Goal: Information Seeking & Learning: Learn about a topic

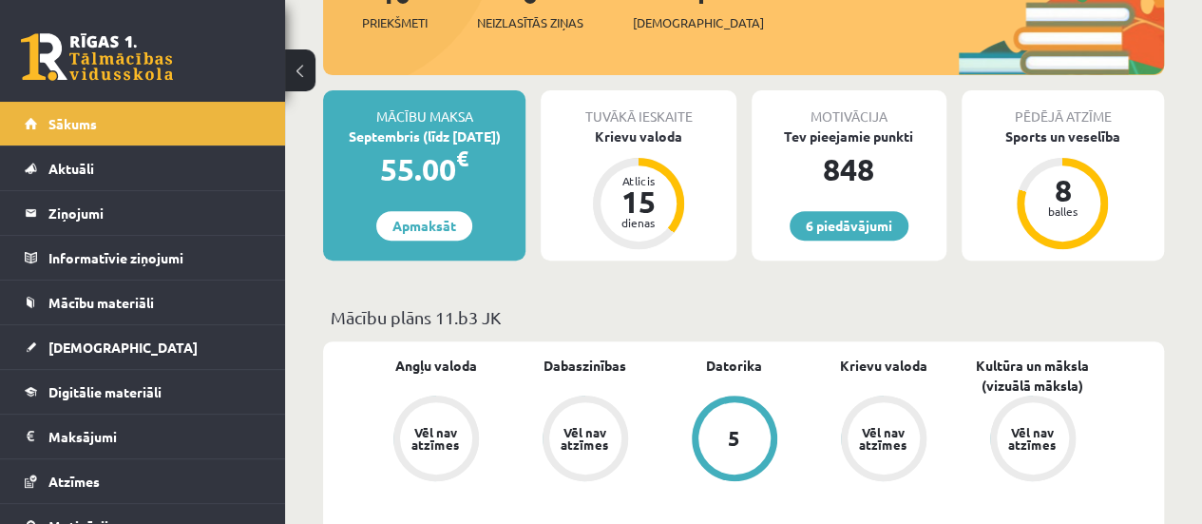
scroll to position [346, 0]
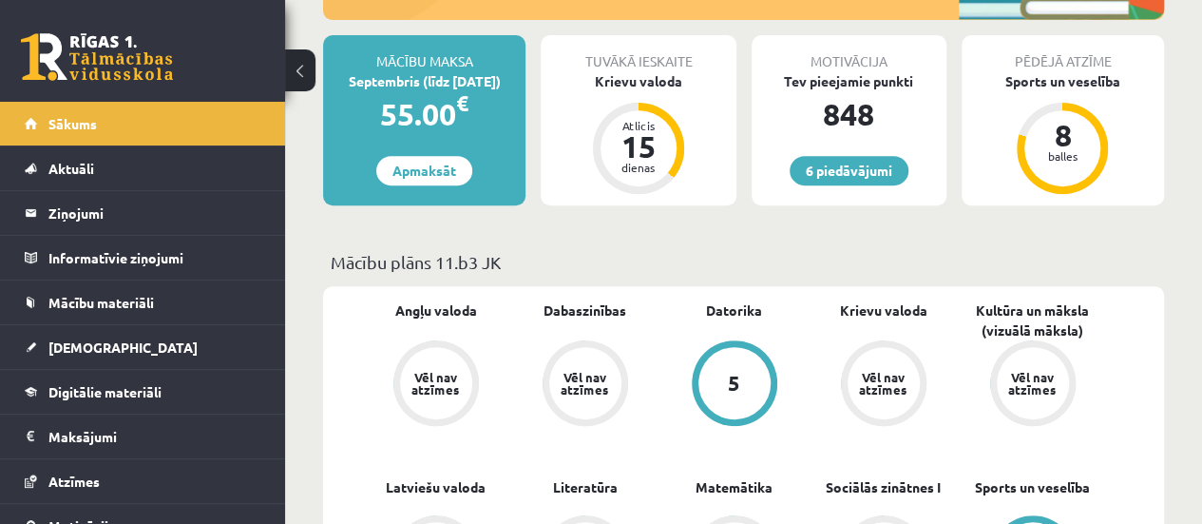
drag, startPoint x: 270, startPoint y: 159, endPoint x: 270, endPoint y: 220, distance: 60.8
click at [270, 220] on div "Lera Panteviča Sākums Aktuāli Kā mācīties eSKOLĀ Kontakti Normatīvie akti Onlin…" at bounding box center [142, 313] width 285 height 422
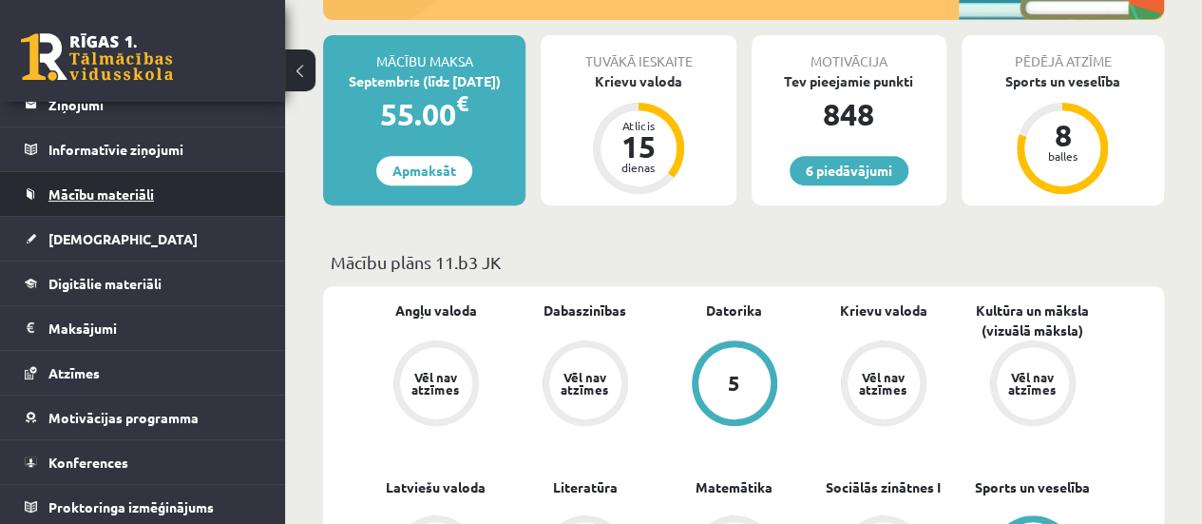
click at [222, 194] on link "Mācību materiāli" at bounding box center [143, 194] width 237 height 44
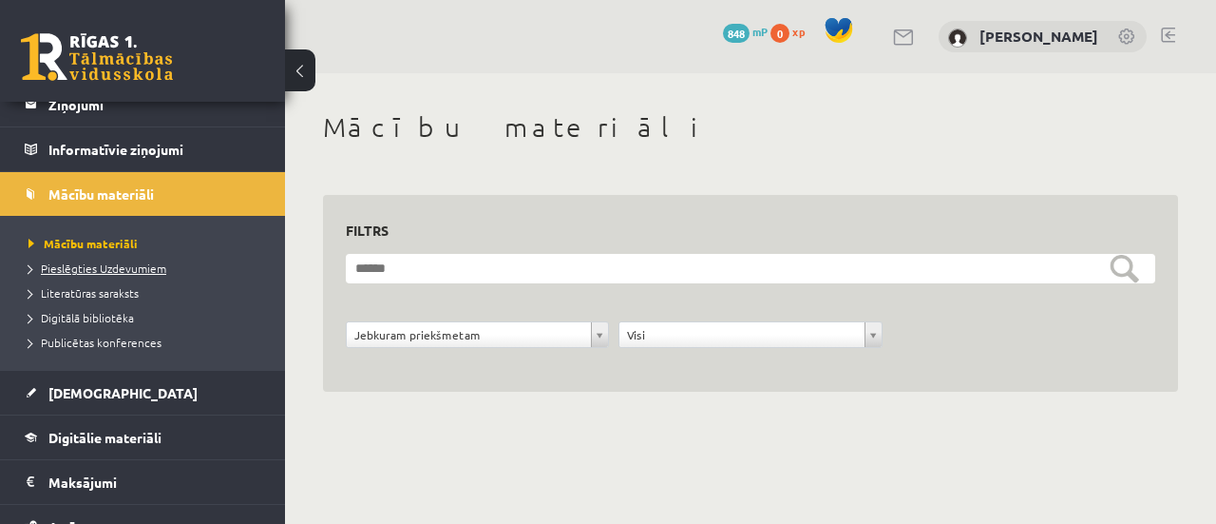
click at [148, 267] on span "Pieslēgties Uzdevumiem" at bounding box center [98, 267] width 138 height 15
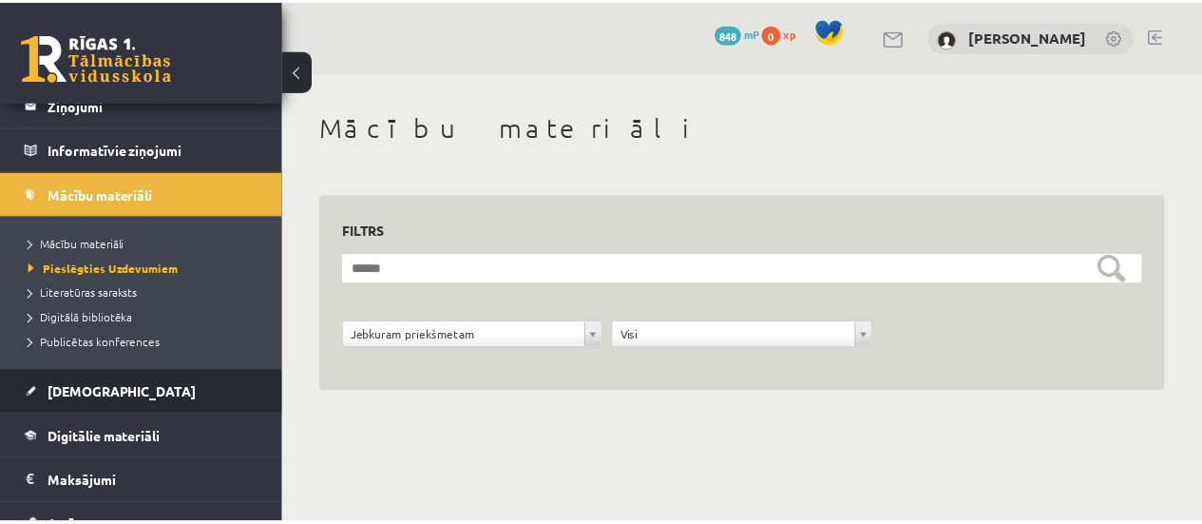
scroll to position [177, 0]
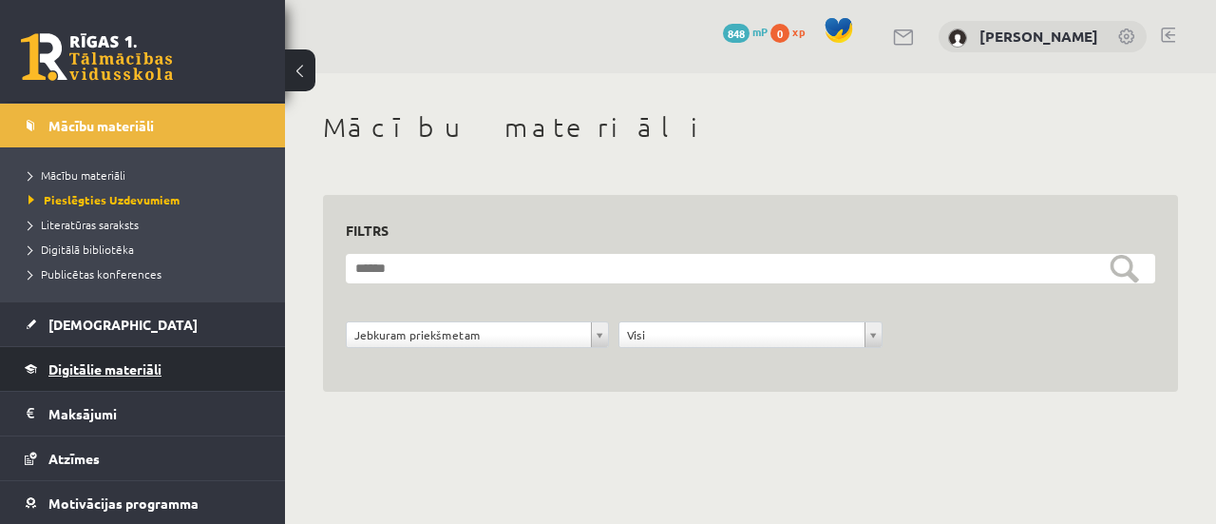
click at [195, 368] on link "Digitālie materiāli" at bounding box center [143, 369] width 237 height 44
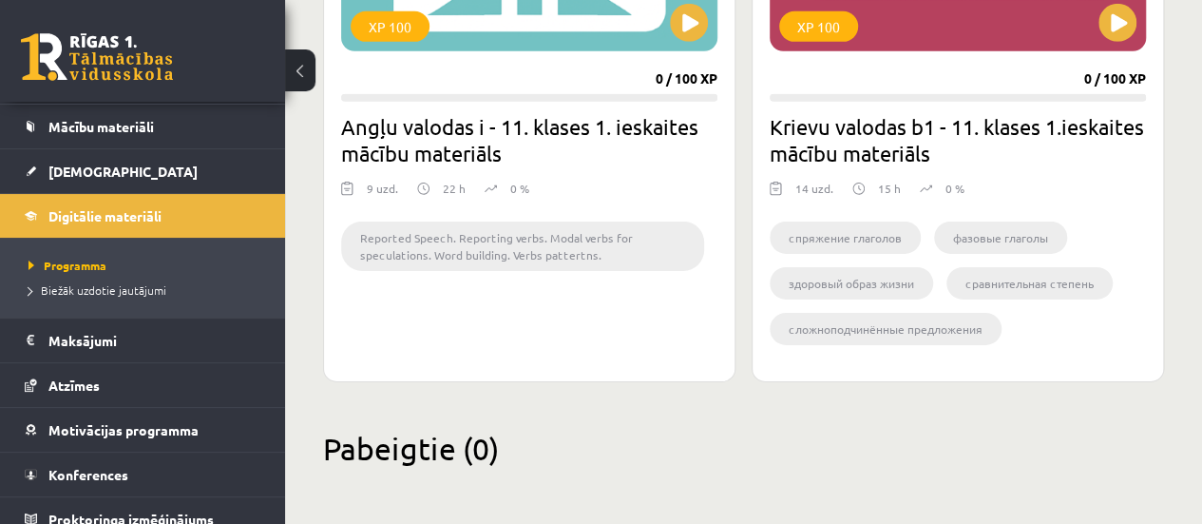
scroll to position [188, 0]
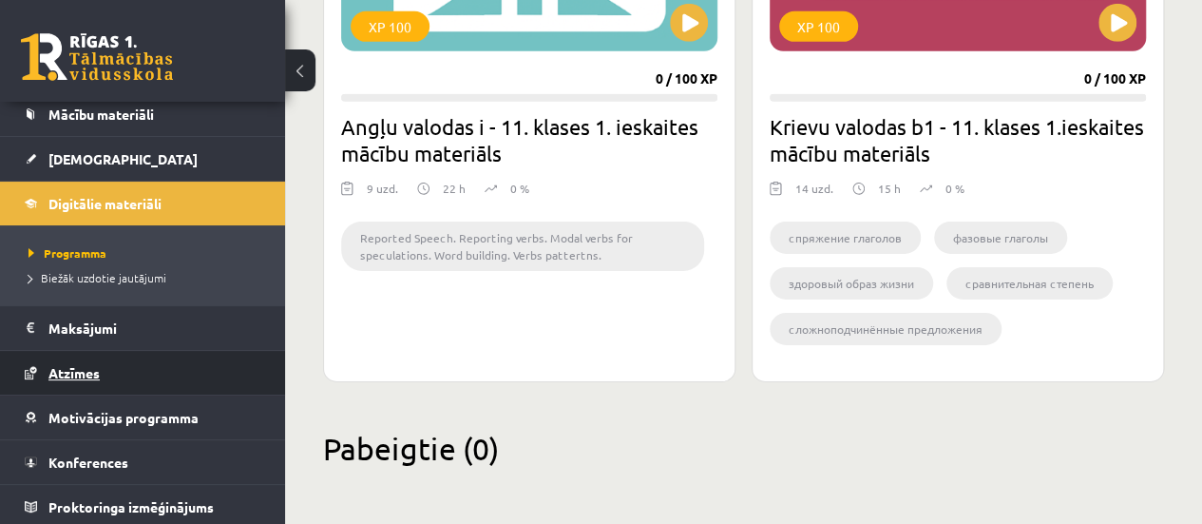
click at [144, 385] on link "Atzīmes" at bounding box center [143, 373] width 237 height 44
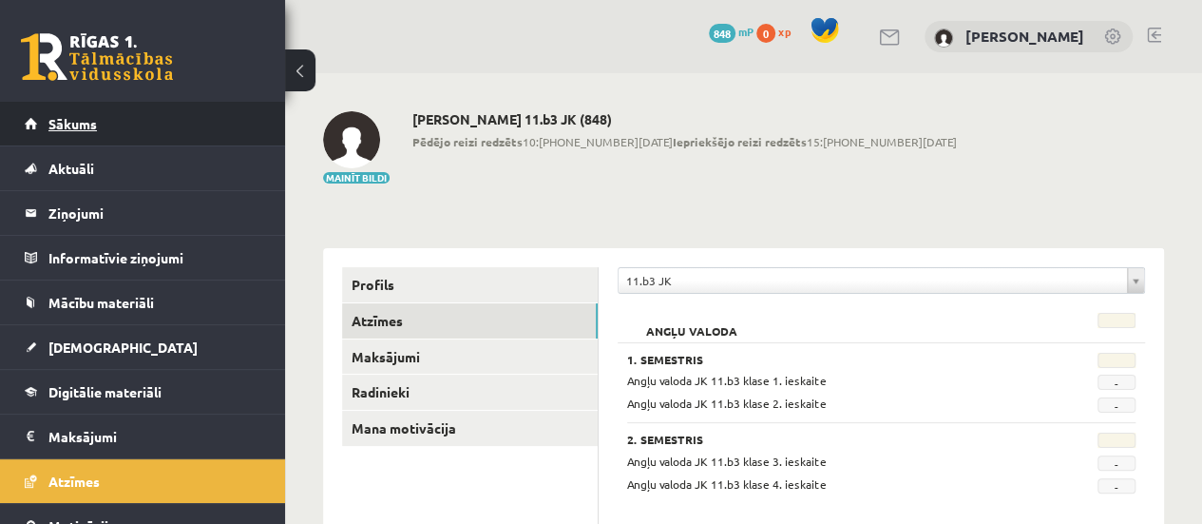
click at [91, 129] on span "Sākums" at bounding box center [72, 123] width 48 height 17
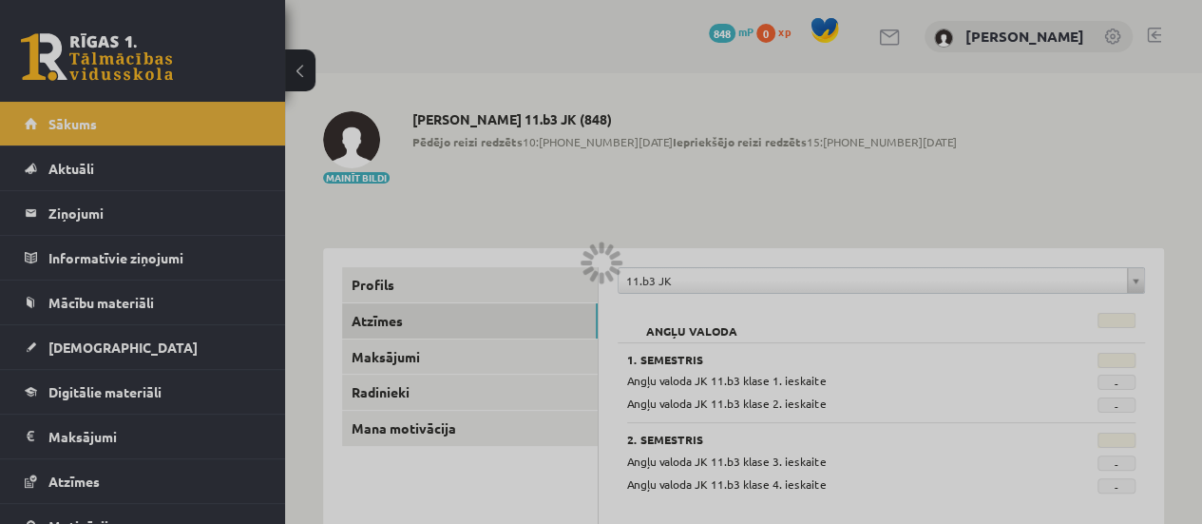
scroll to position [24, 0]
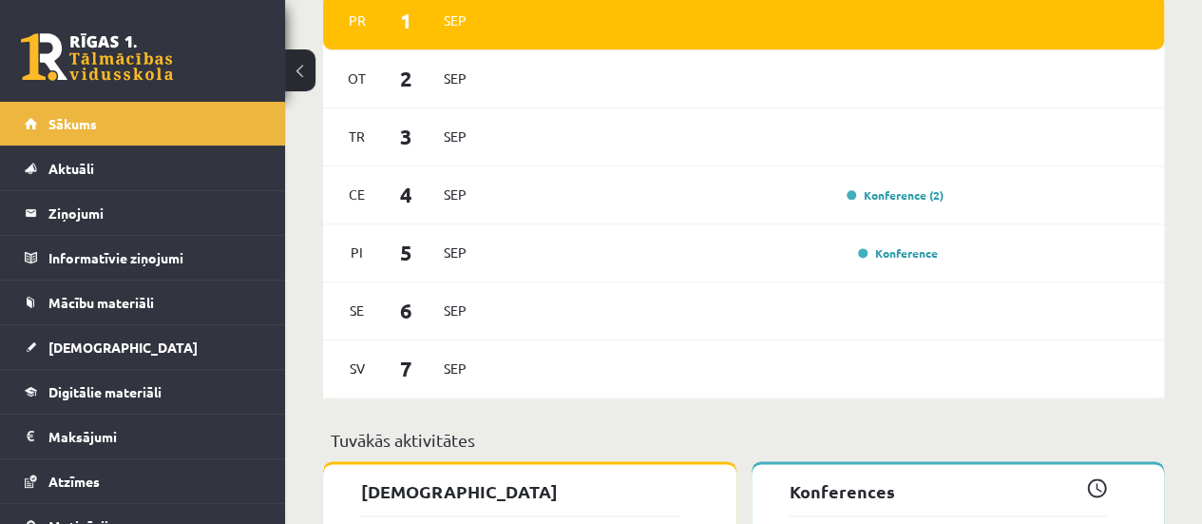
scroll to position [1123, 0]
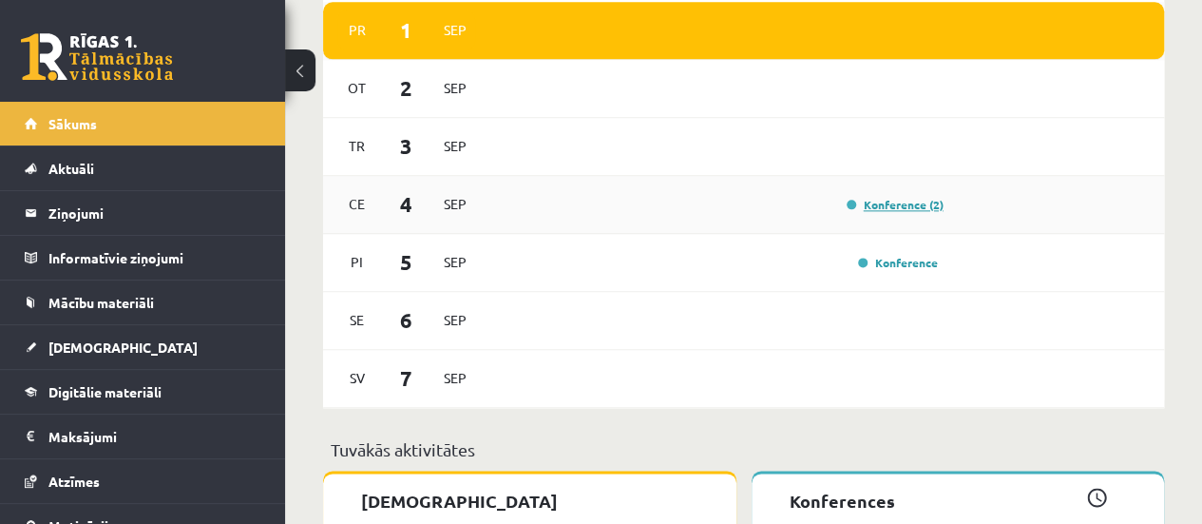
click at [898, 201] on link "Konference (2)" at bounding box center [895, 204] width 97 height 15
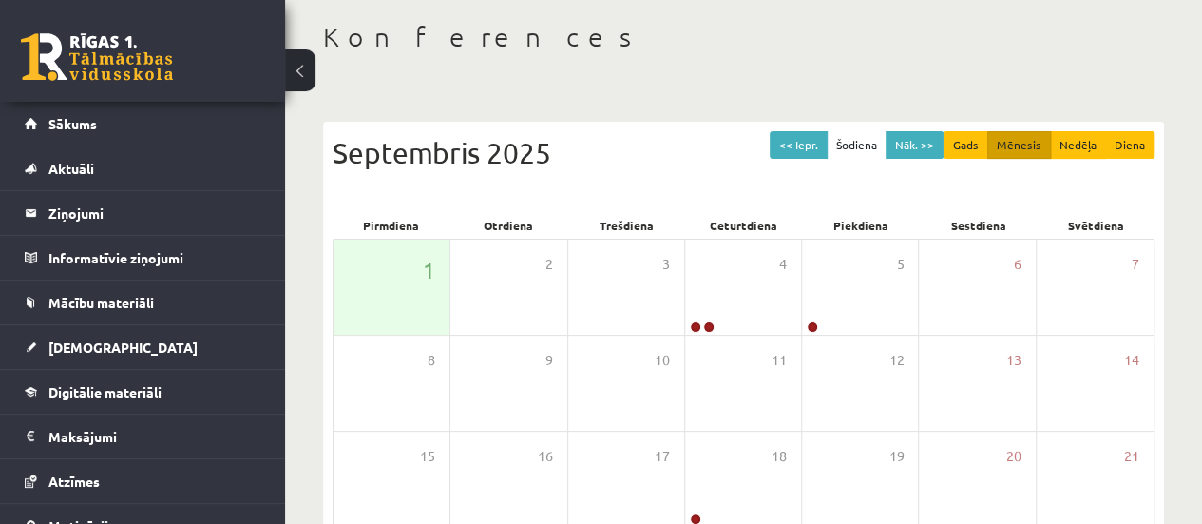
scroll to position [106, 0]
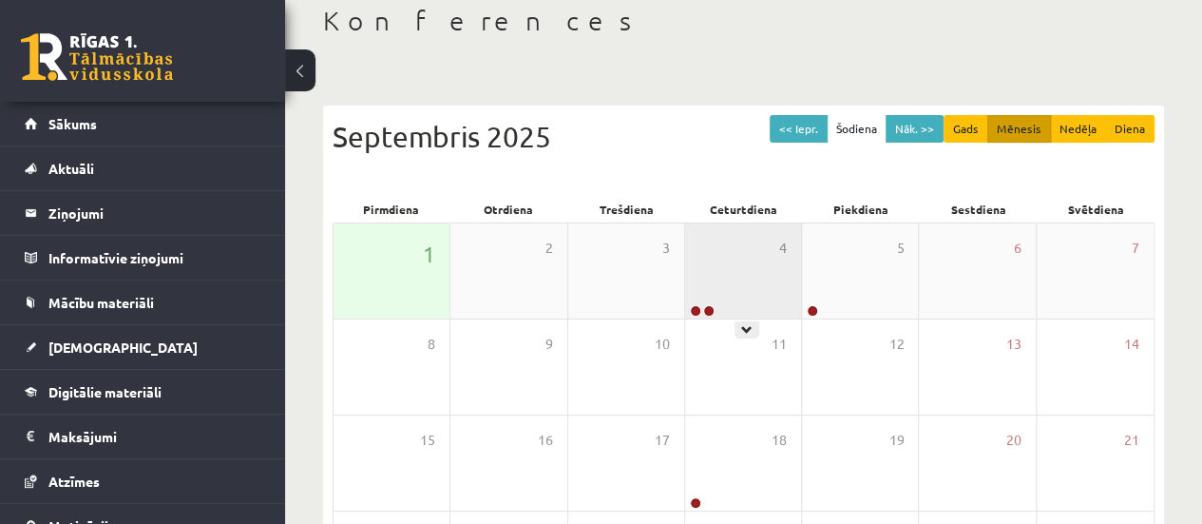
click at [735, 240] on div "4" at bounding box center [743, 270] width 116 height 95
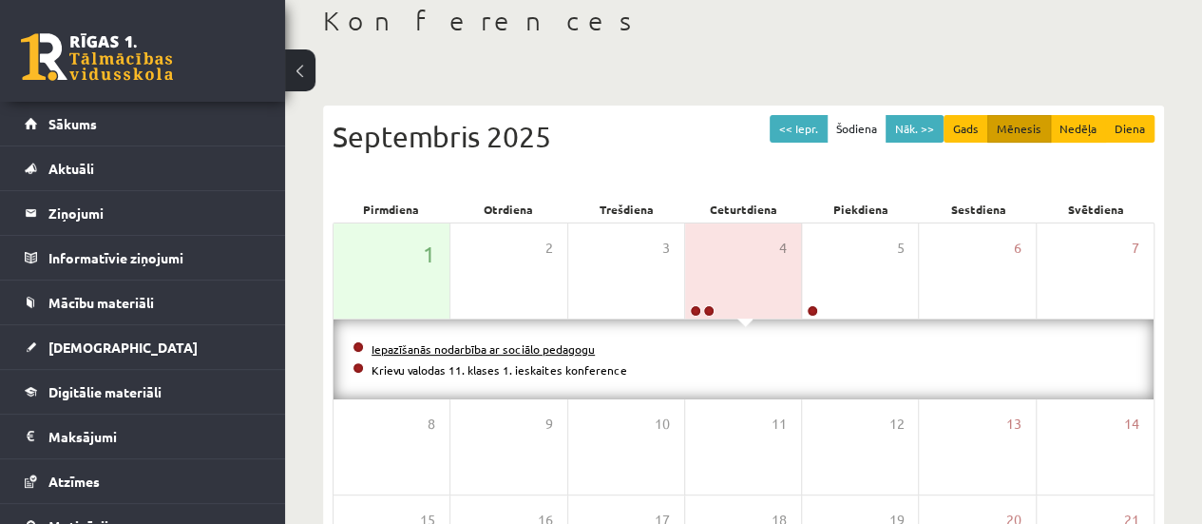
click at [559, 347] on link "Iepazīšanās nodarbība ar sociālo pedagogu" at bounding box center [483, 348] width 223 height 15
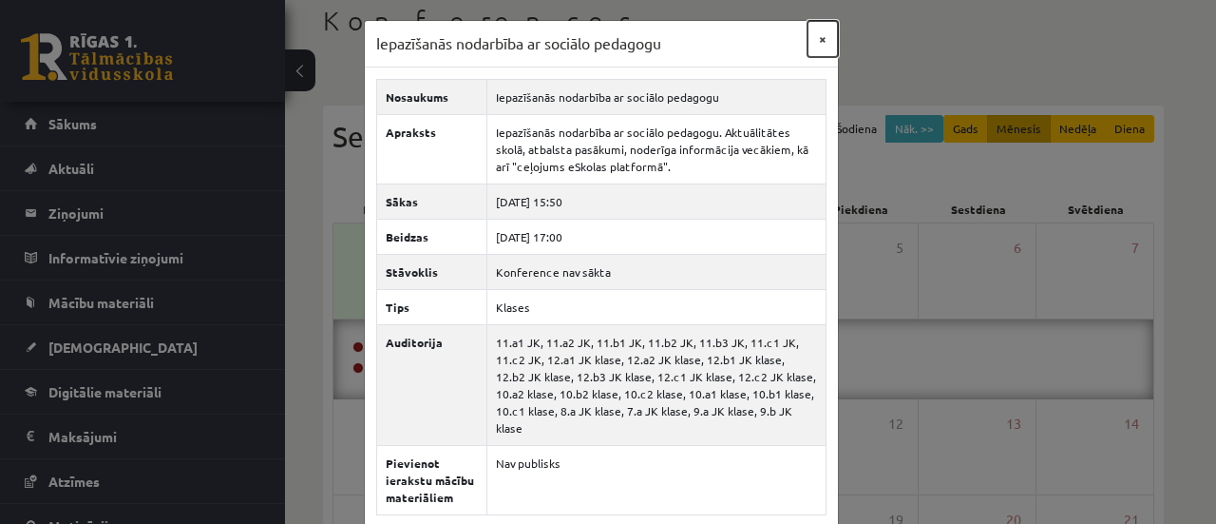
click at [814, 41] on button "×" at bounding box center [823, 39] width 30 height 36
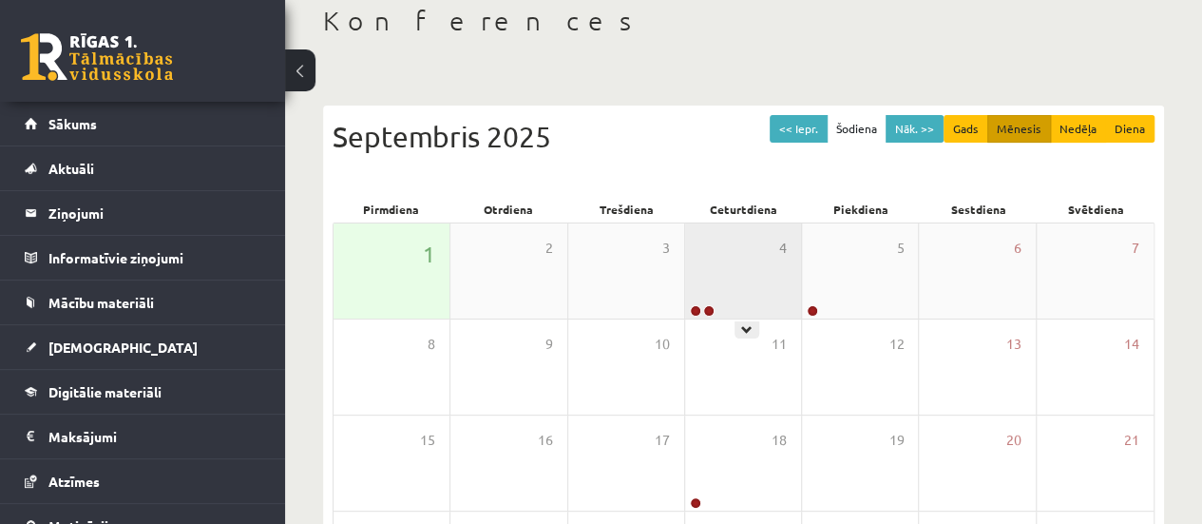
click at [739, 278] on div "4" at bounding box center [743, 270] width 116 height 95
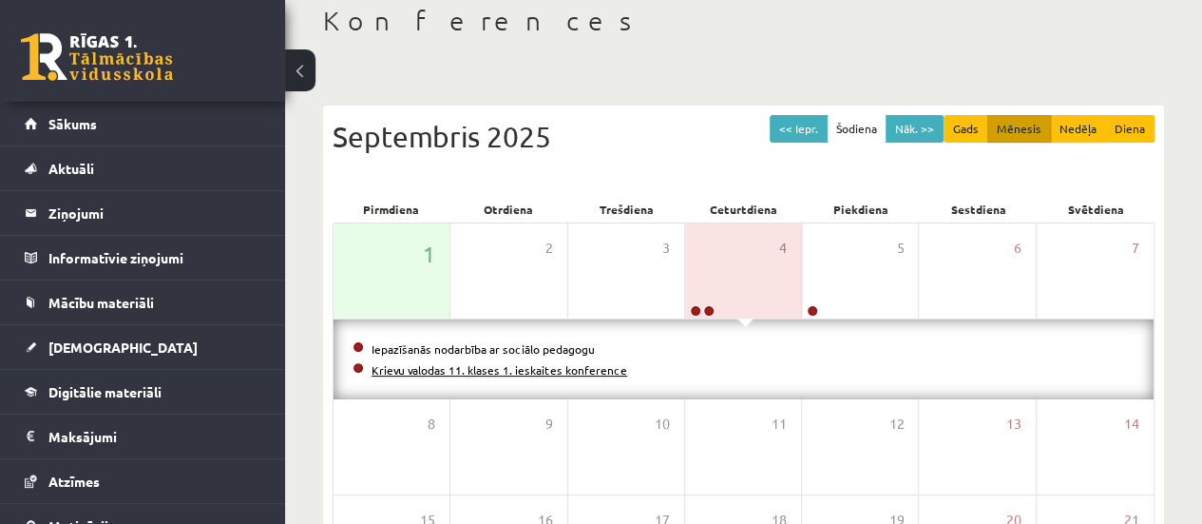
click at [488, 370] on link "Krievu valodas 11. klases 1. ieskaites konference" at bounding box center [500, 369] width 256 height 15
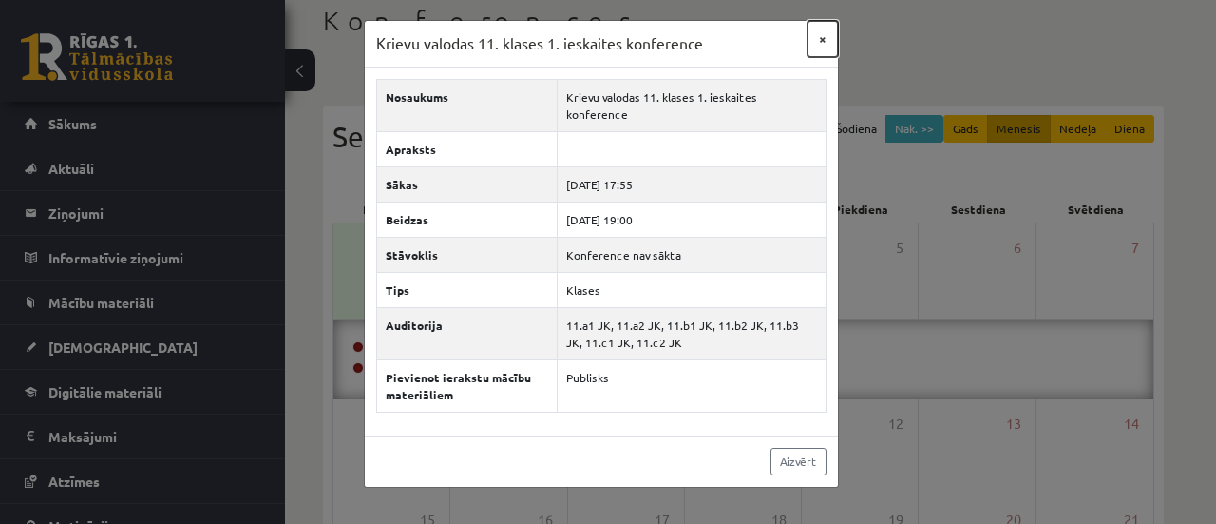
click at [819, 45] on button "×" at bounding box center [823, 39] width 30 height 36
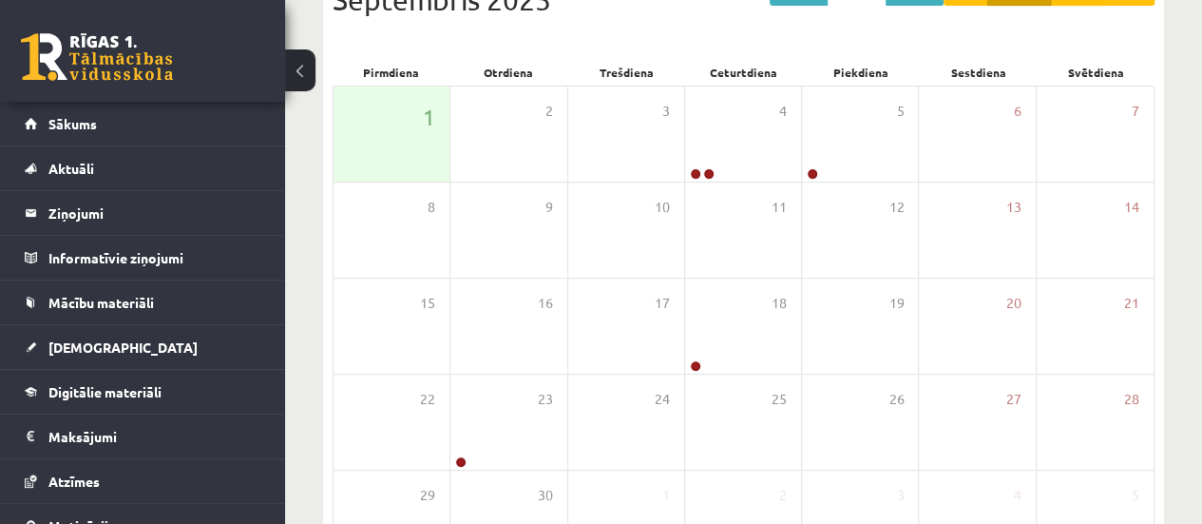
scroll to position [245, 0]
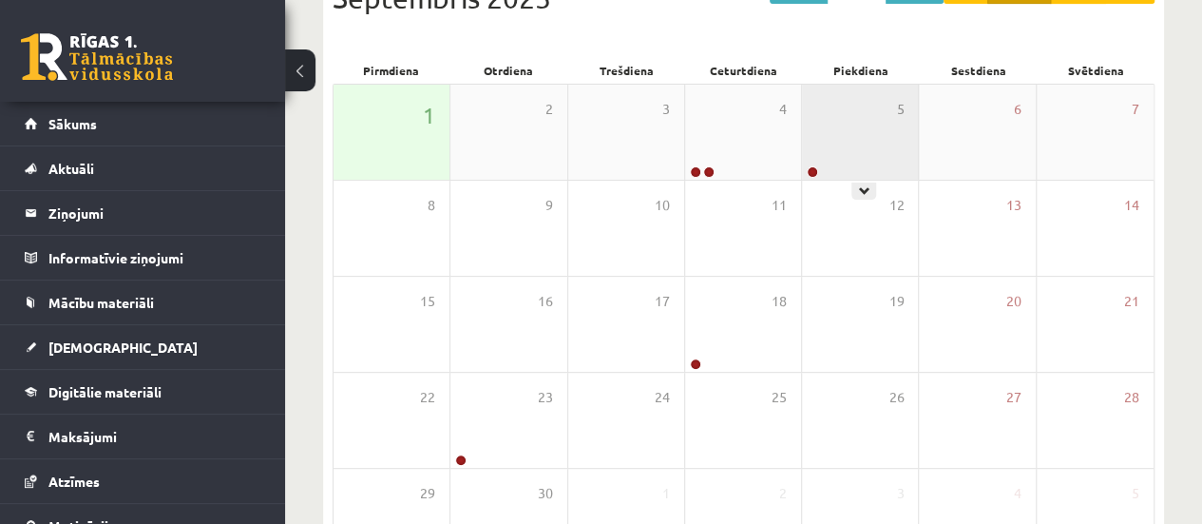
click at [886, 144] on div "5" at bounding box center [860, 132] width 116 height 95
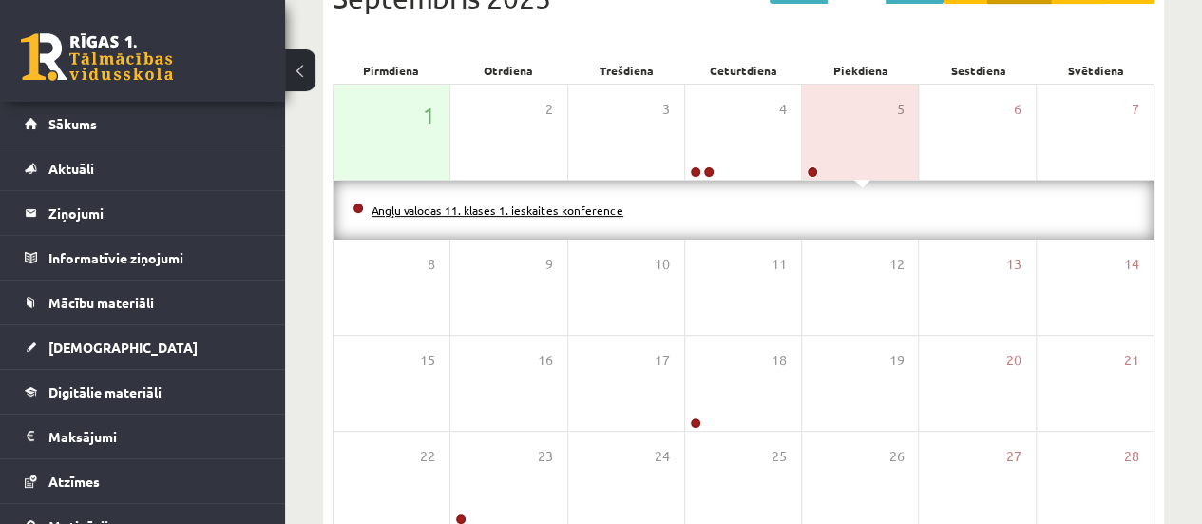
click at [611, 212] on link "Angļu valodas 11. klases 1. ieskaites konference" at bounding box center [498, 209] width 252 height 15
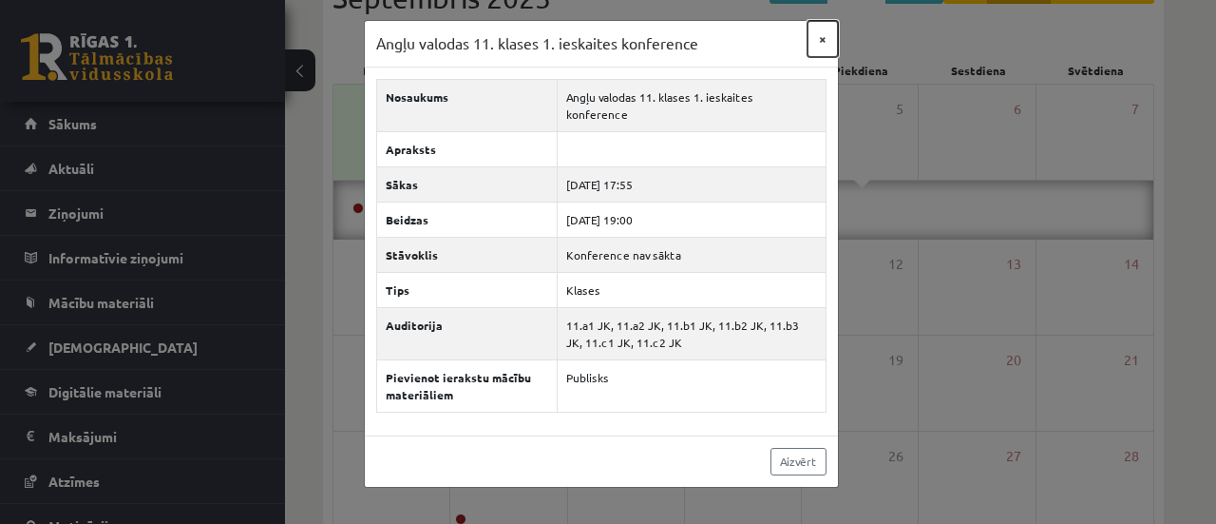
click at [827, 45] on button "×" at bounding box center [823, 39] width 30 height 36
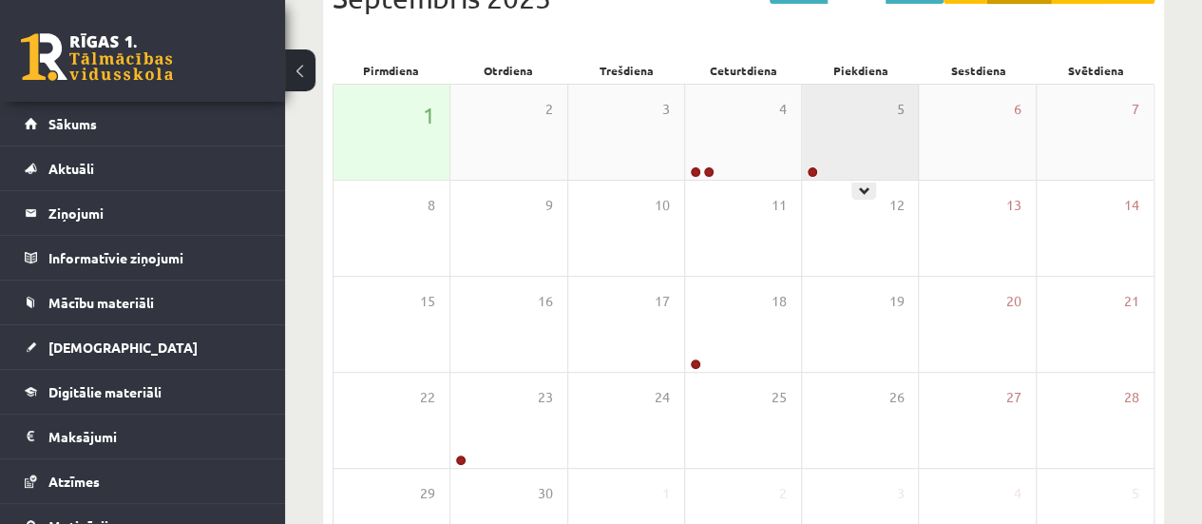
click at [819, 140] on div "5" at bounding box center [860, 132] width 116 height 95
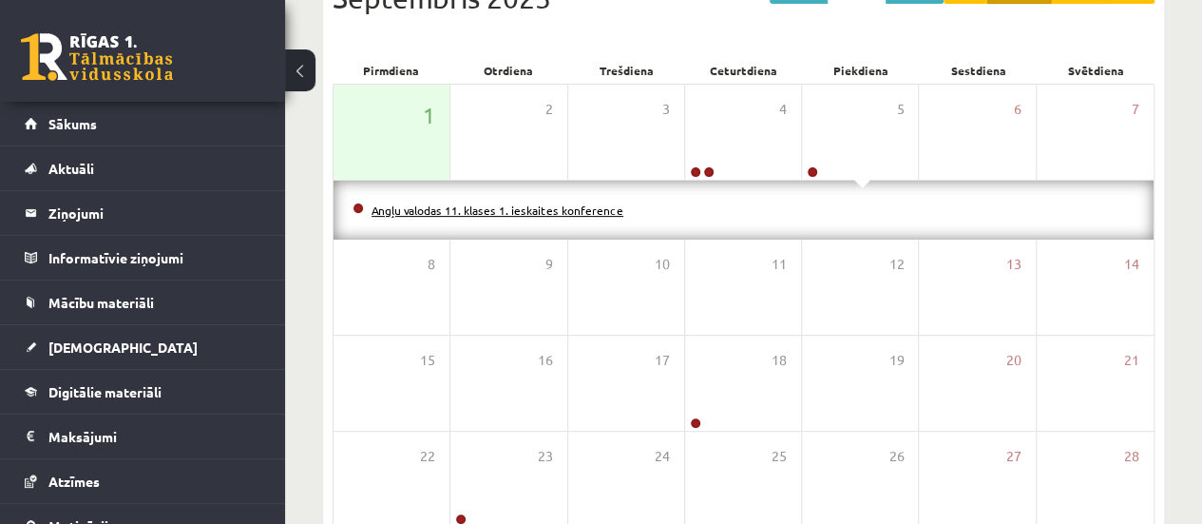
click at [530, 210] on link "Angļu valodas 11. klases 1. ieskaites konference" at bounding box center [498, 209] width 252 height 15
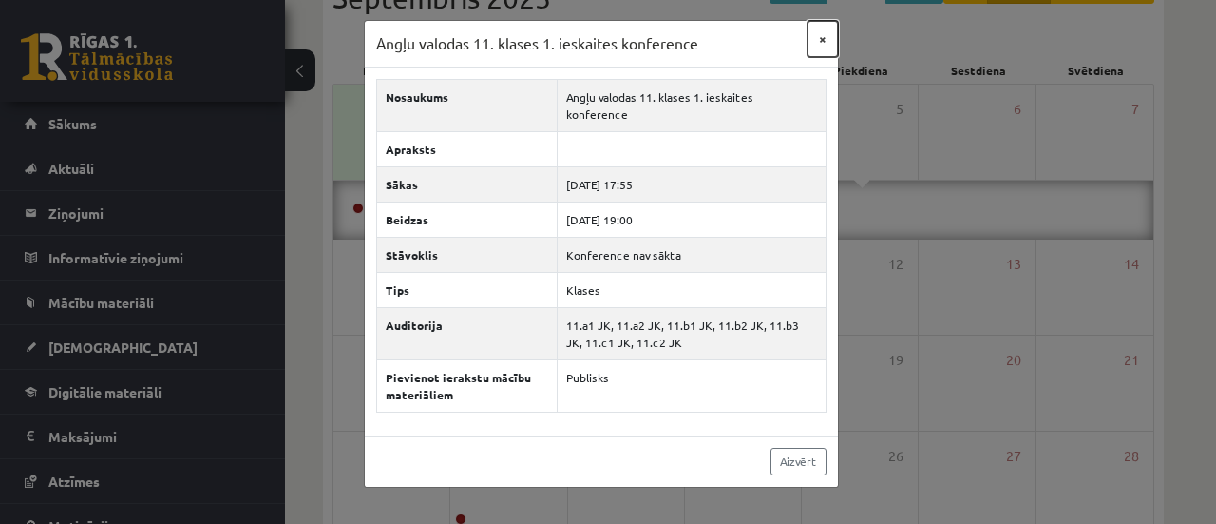
click at [826, 37] on button "×" at bounding box center [823, 39] width 30 height 36
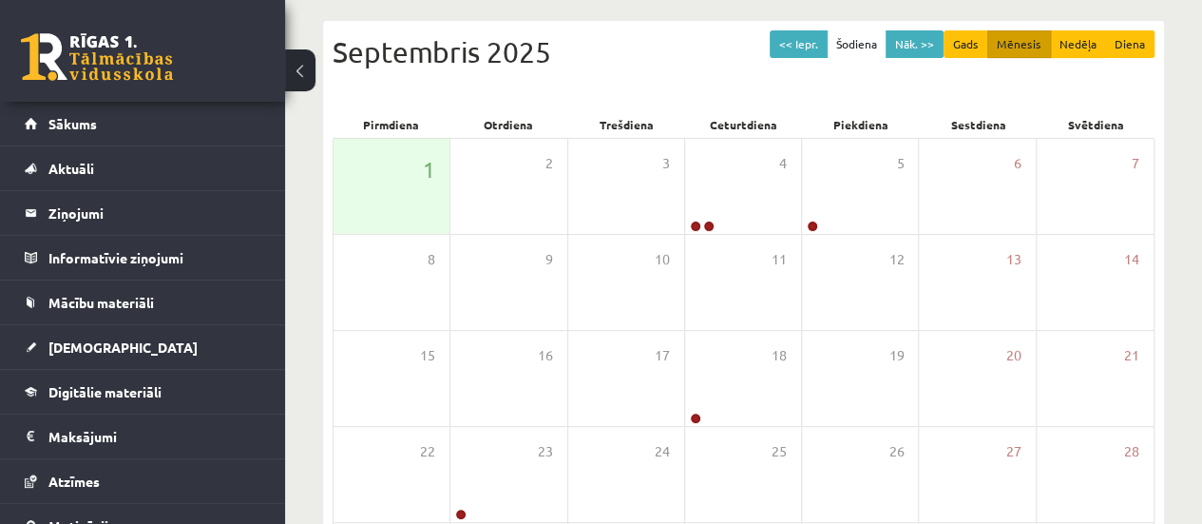
scroll to position [301, 0]
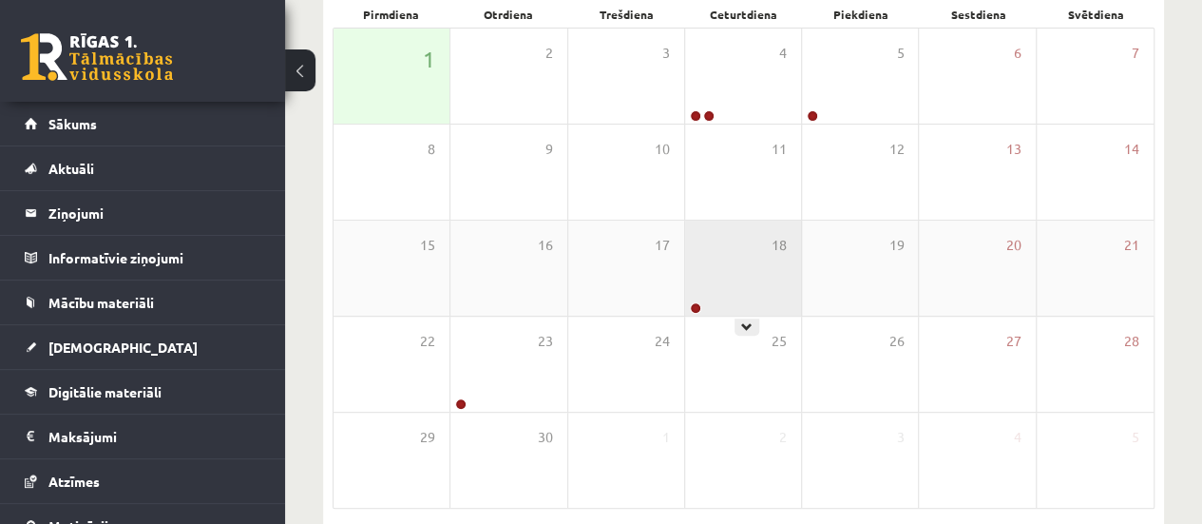
click at [754, 276] on div "18" at bounding box center [743, 267] width 116 height 95
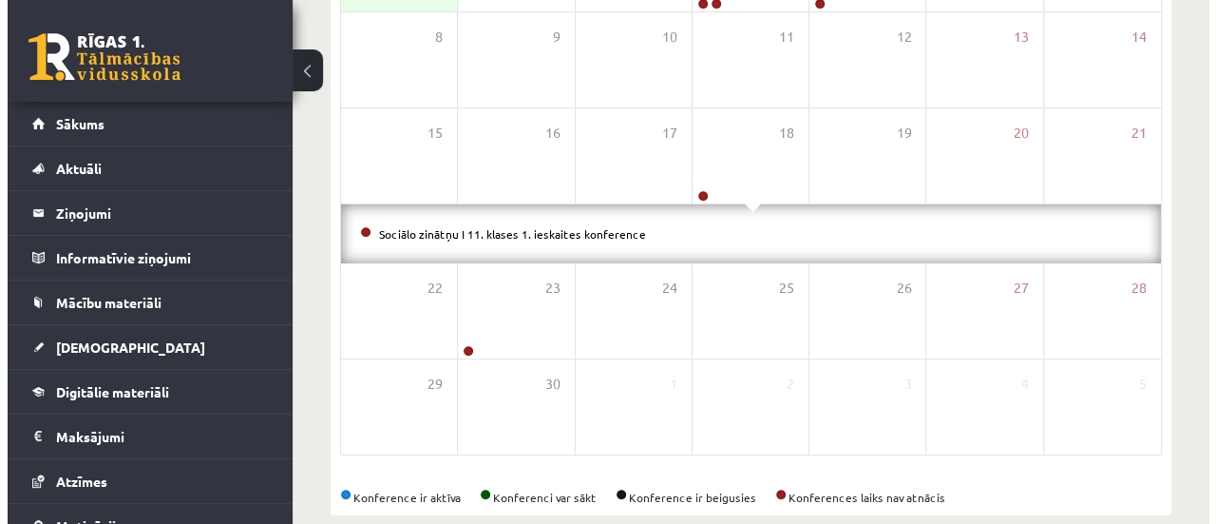
scroll to position [410, 0]
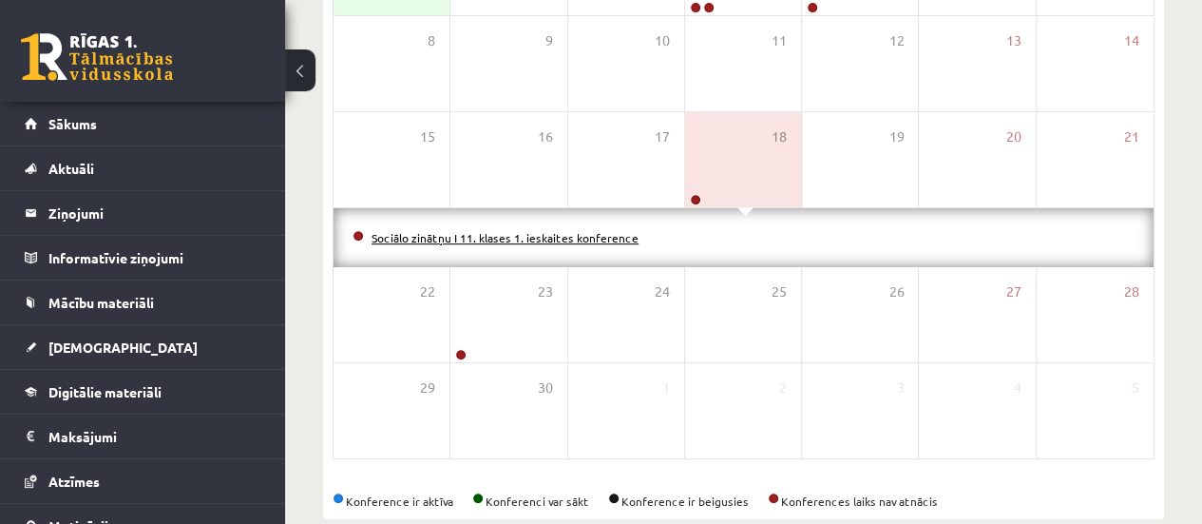
click at [539, 238] on link "Sociālo zinātņu I 11. klases 1. ieskaites konference" at bounding box center [505, 237] width 267 height 15
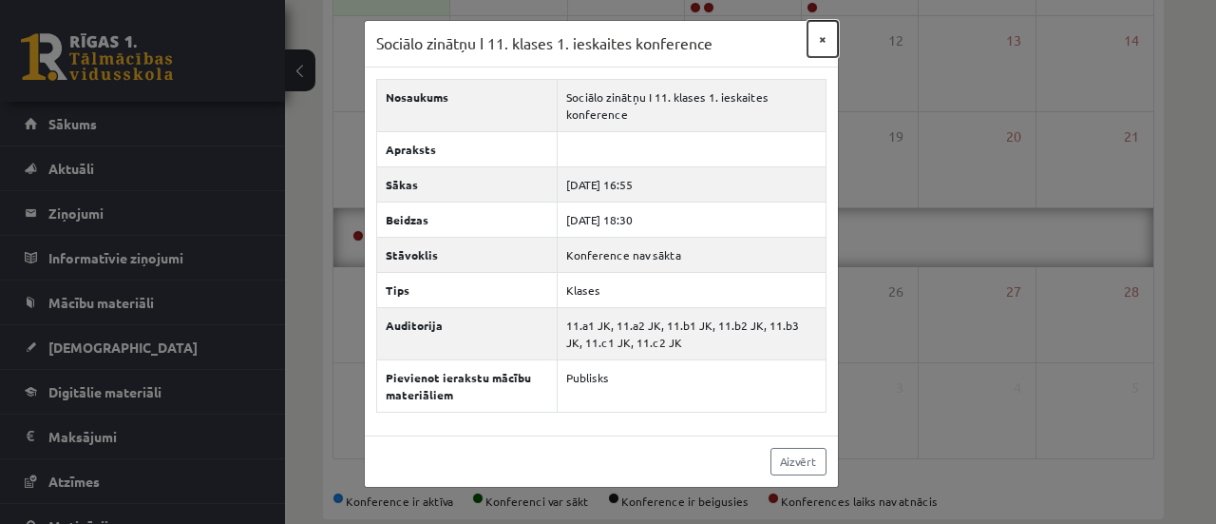
click at [825, 37] on button "×" at bounding box center [823, 39] width 30 height 36
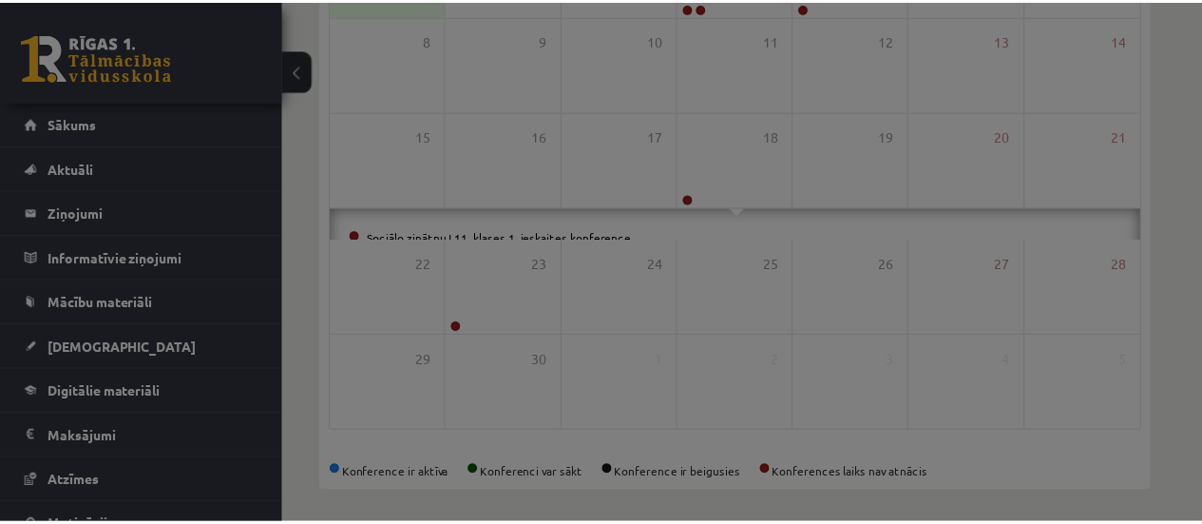
scroll to position [382, 0]
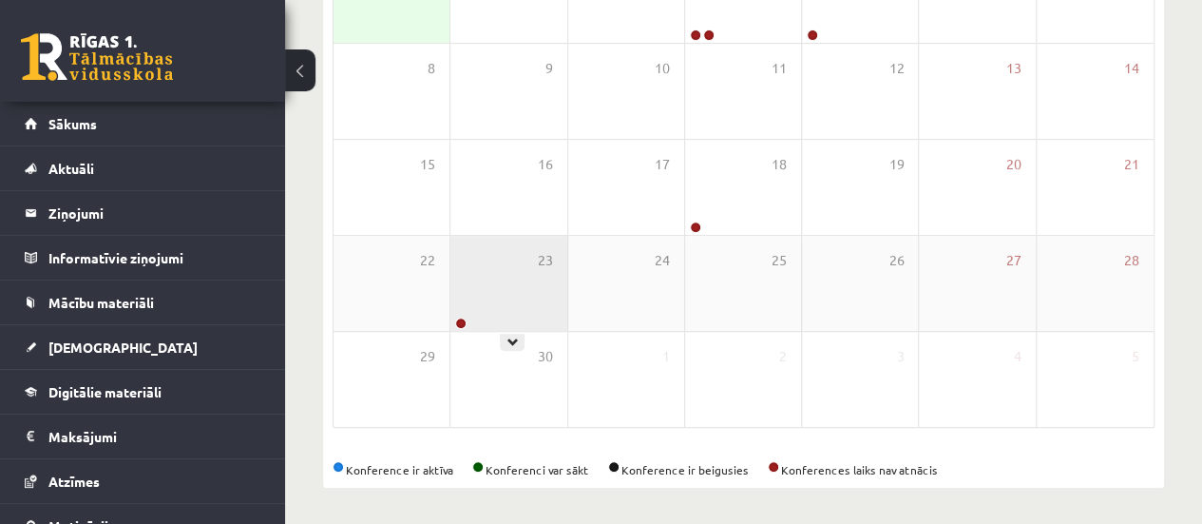
click at [469, 309] on div "23" at bounding box center [508, 283] width 116 height 95
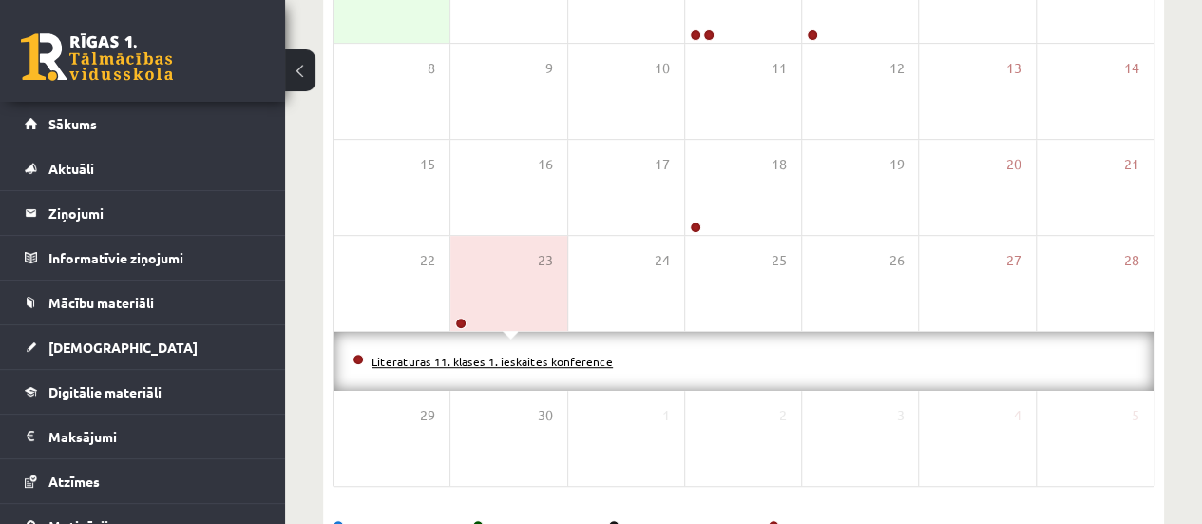
click at [510, 362] on link "Literatūras 11. klases 1. ieskaites konference" at bounding box center [492, 360] width 241 height 15
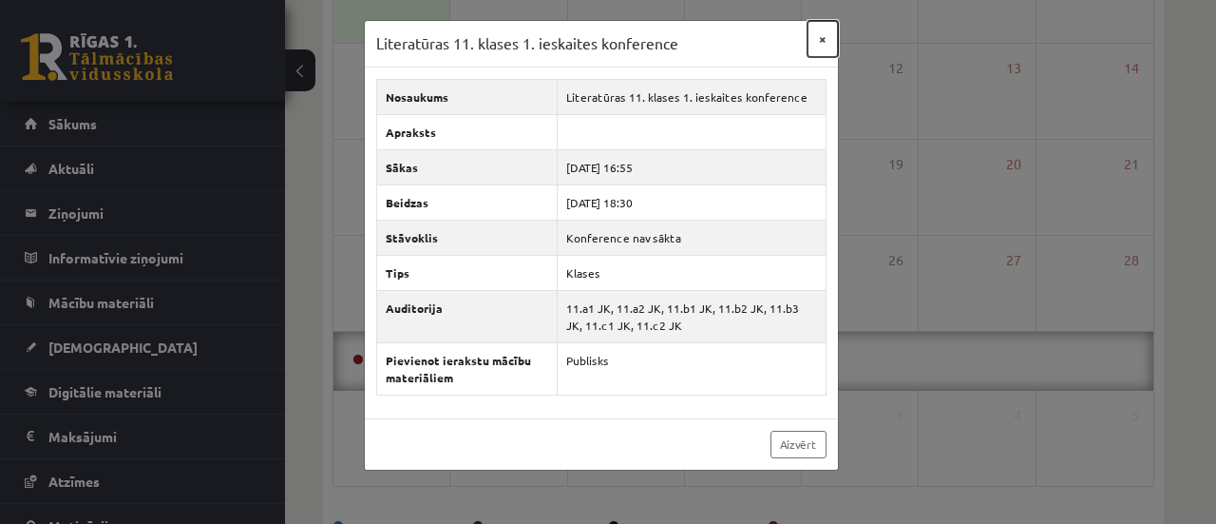
click at [824, 33] on button "×" at bounding box center [823, 39] width 30 height 36
